Goal: Find specific page/section: Find specific page/section

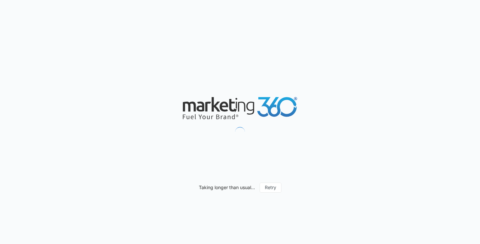
click at [166, 81] on div "Taking longer than usual... Retry" at bounding box center [240, 122] width 480 height 244
